Goal: Check status: Check status

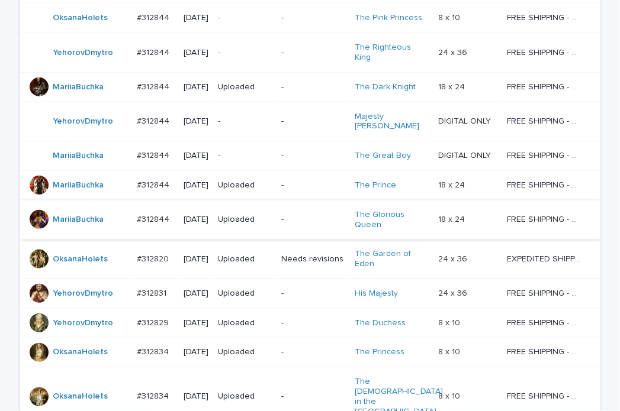
scroll to position [651, 0]
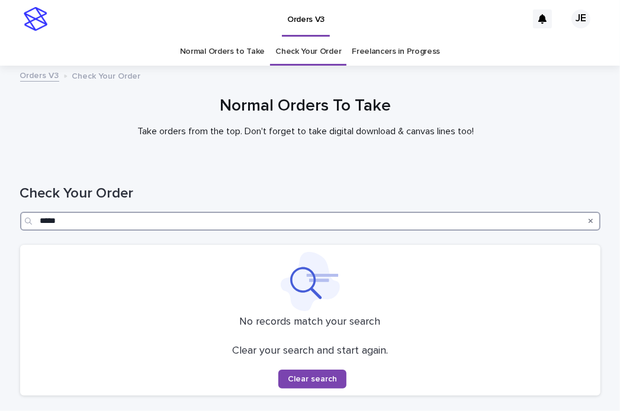
click at [505, 227] on input "*****" at bounding box center [310, 221] width 580 height 19
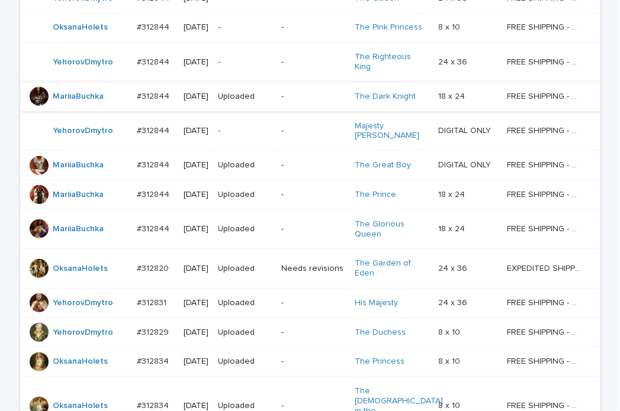
scroll to position [710, 0]
